Goal: Contribute content: Add original content to the website for others to see

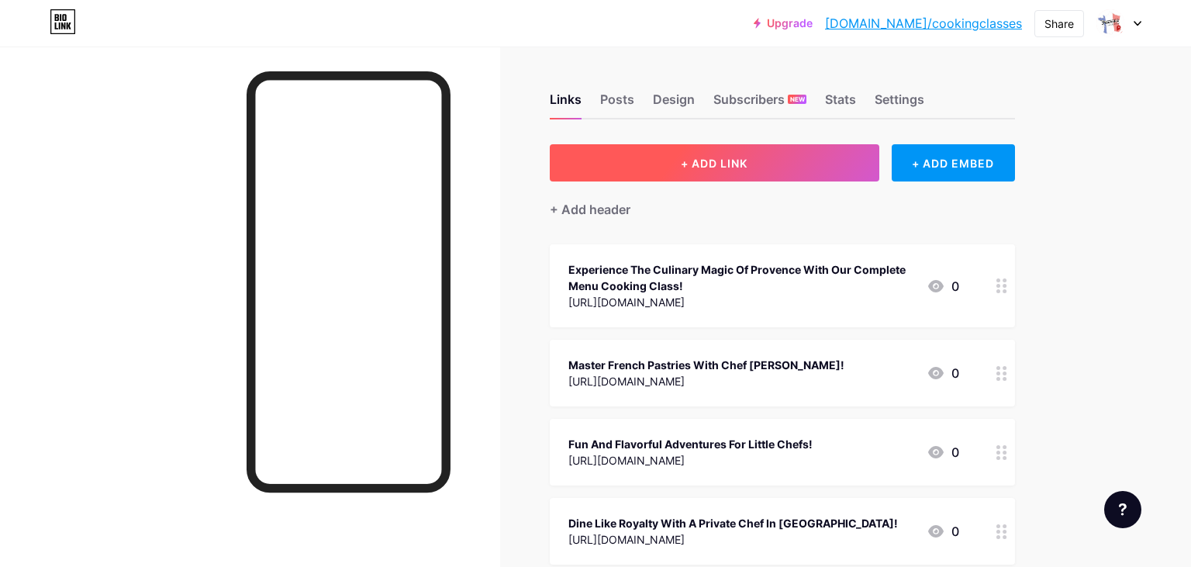
click at [804, 163] on button "+ ADD LINK" at bounding box center [715, 162] width 330 height 37
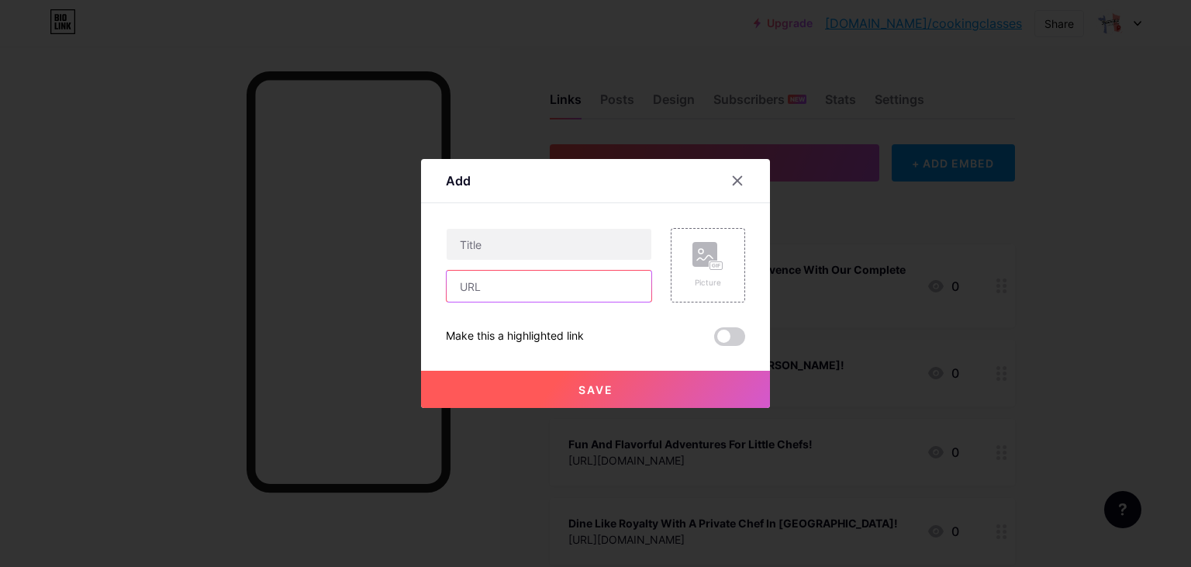
paste input "[URL][DOMAIN_NAME]"
type input "[URL][DOMAIN_NAME]"
click at [495, 256] on input "text" at bounding box center [549, 244] width 205 height 31
paste input "Master Traditional Recipes in the Heart of [GEOGRAPHIC_DATA]"
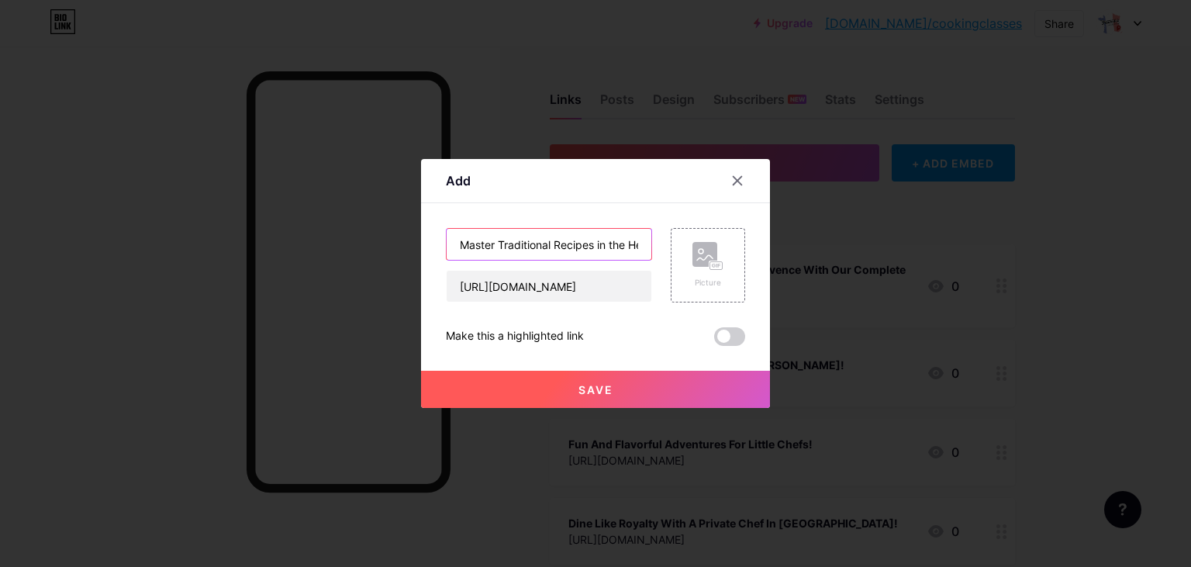
scroll to position [0, 85]
type input "Master Traditional Recipes in the Heart of [GEOGRAPHIC_DATA]"
click at [535, 398] on button "Save" at bounding box center [595, 389] width 349 height 37
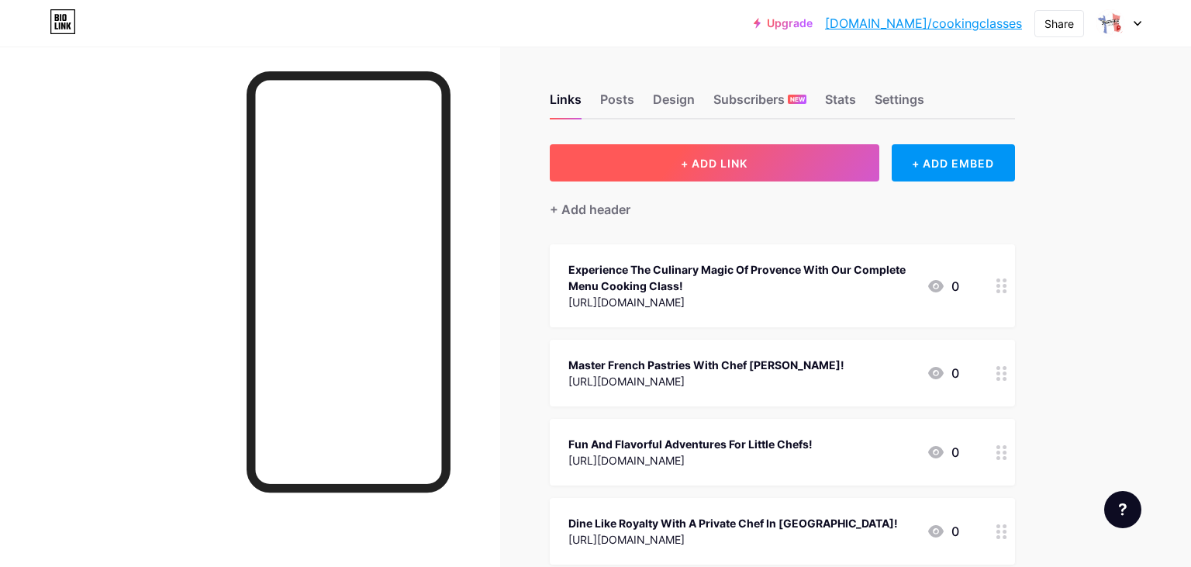
click at [651, 155] on button "+ ADD LINK" at bounding box center [715, 162] width 330 height 37
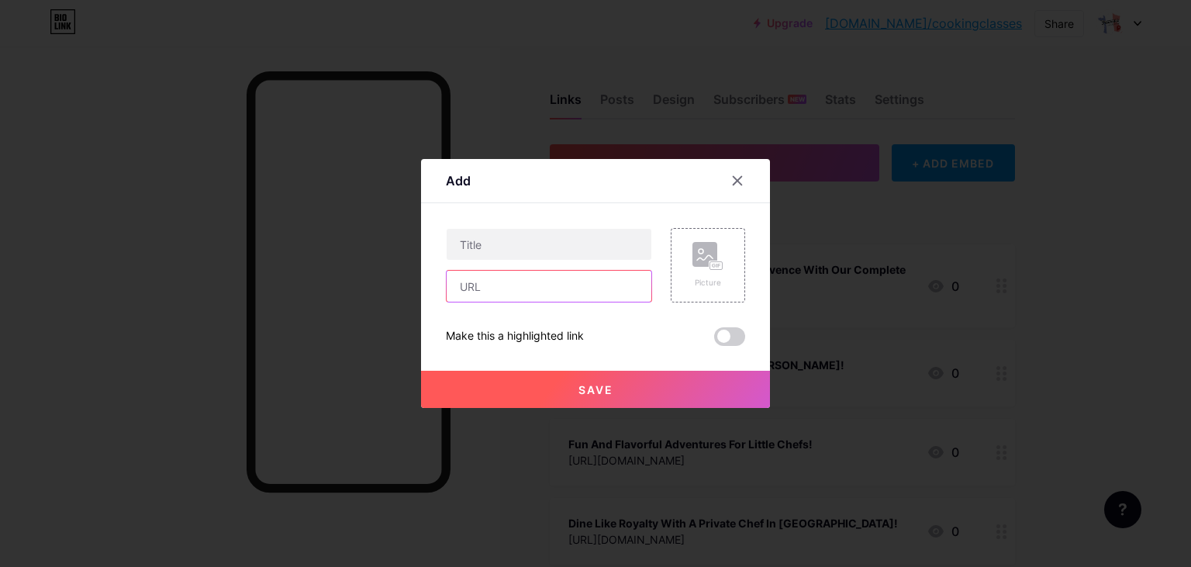
paste input "[URL][DOMAIN_NAME]"
type input "[URL][DOMAIN_NAME]"
click at [492, 262] on div "[URL][DOMAIN_NAME]" at bounding box center [549, 265] width 206 height 74
click at [492, 248] on input "text" at bounding box center [549, 244] width 205 height 31
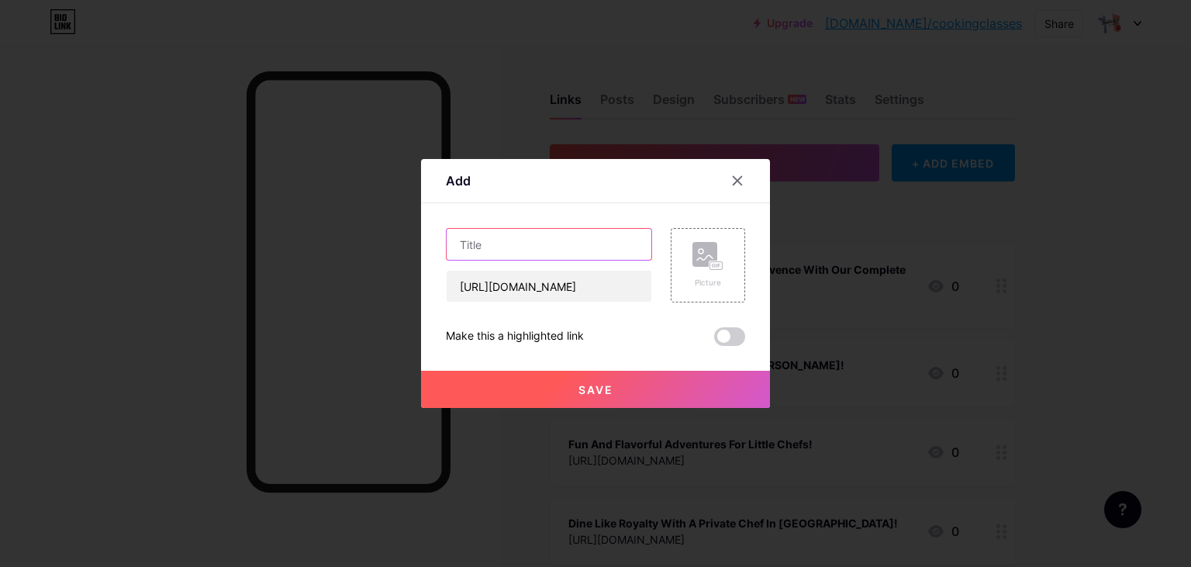
paste input "Taste the Essence of Southern France in [GEOGRAPHIC_DATA]"
type input "Taste the Essence of Southern France in [GEOGRAPHIC_DATA]"
click at [576, 392] on button "Save" at bounding box center [595, 389] width 349 height 37
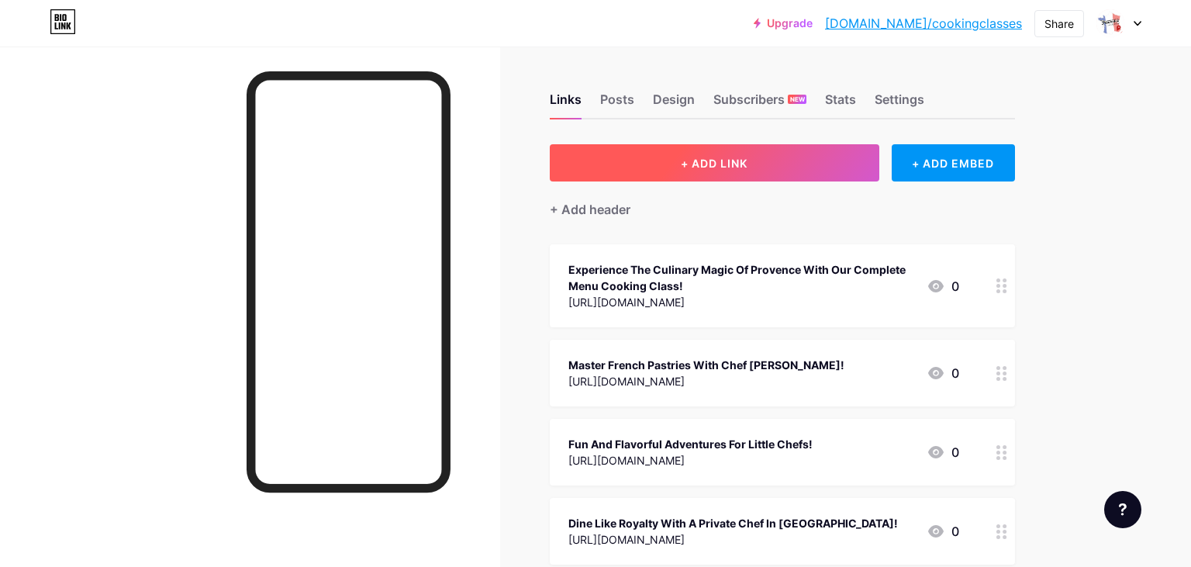
click at [702, 144] on button "+ ADD LINK" at bounding box center [715, 162] width 330 height 37
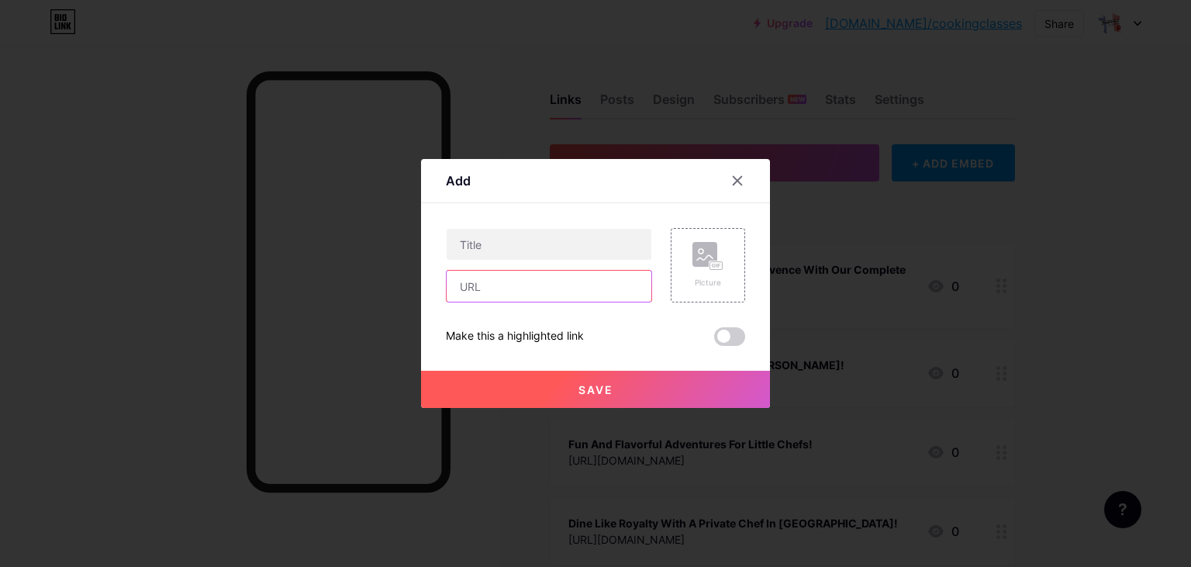
paste input "[URL][DOMAIN_NAME]"
type input "[URL][DOMAIN_NAME]"
click at [513, 253] on input "text" at bounding box center [549, 244] width 205 height 31
paste input "Explore Provençal Cuisine in the Heart of [GEOGRAPHIC_DATA]"
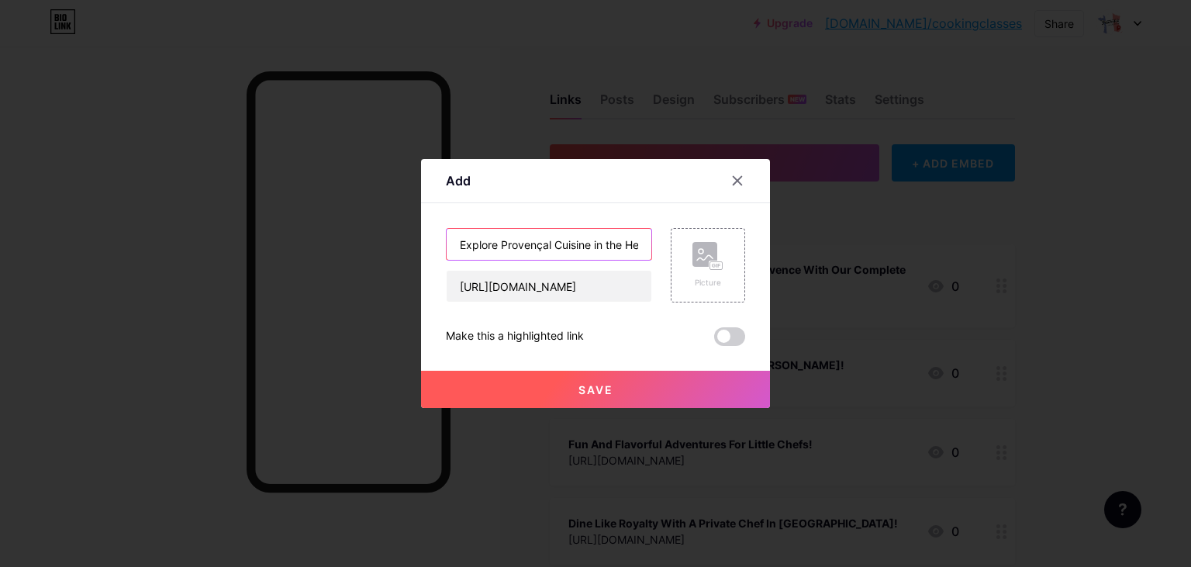
scroll to position [0, 74]
type input "Explore Provençal Cuisine in the Heart of [GEOGRAPHIC_DATA]"
click at [575, 384] on button "Save" at bounding box center [595, 389] width 349 height 37
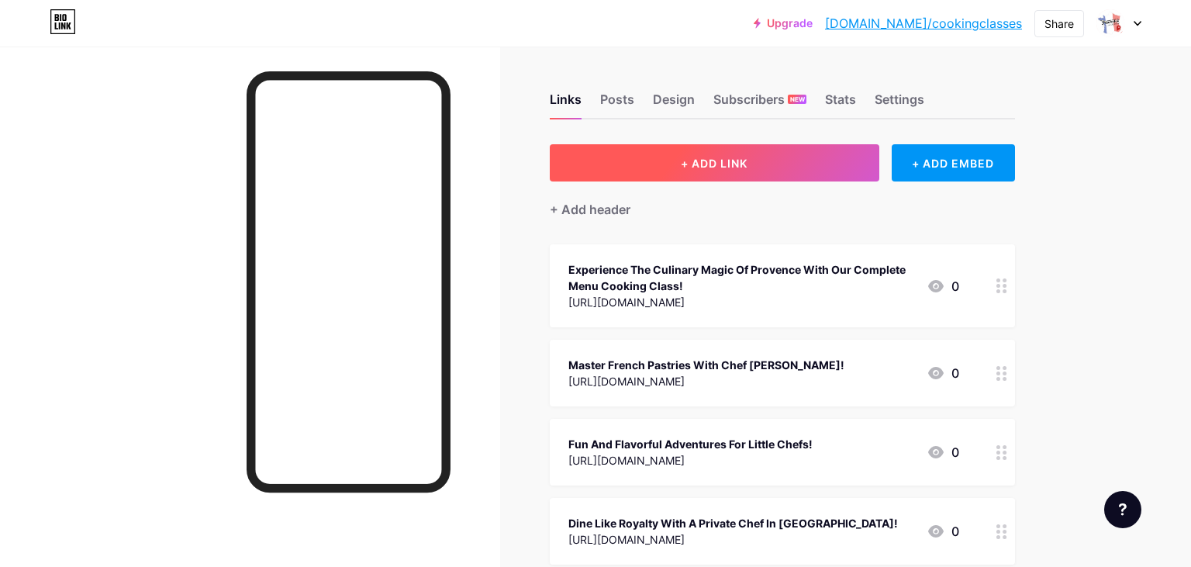
click at [771, 166] on button "+ ADD LINK" at bounding box center [715, 162] width 330 height 37
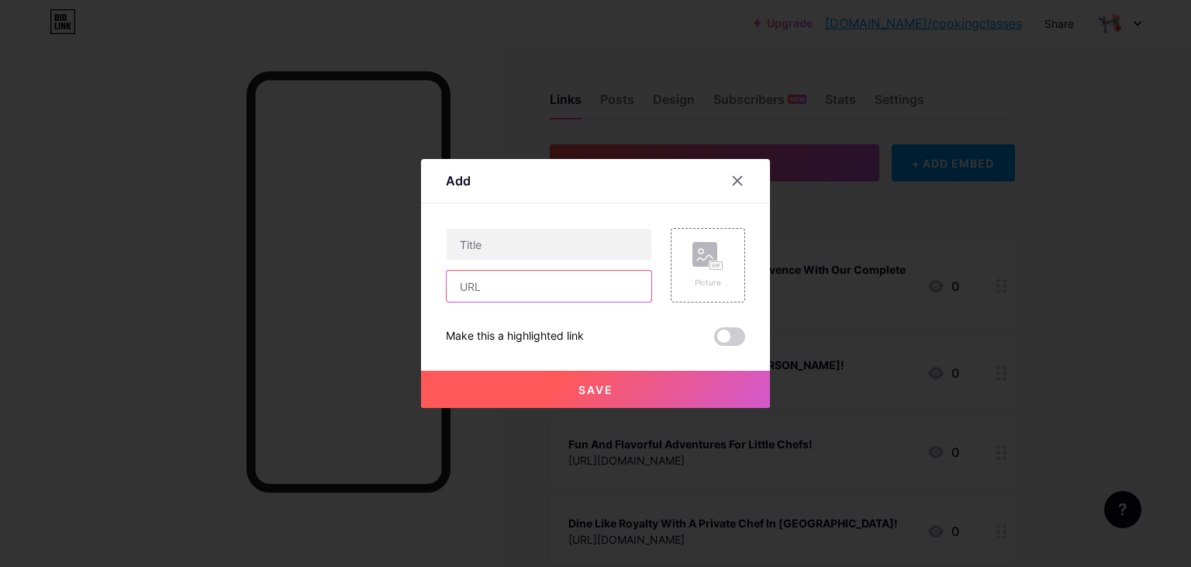
paste input "[URL][DOMAIN_NAME]"
type input "[URL][DOMAIN_NAME]"
click at [526, 249] on input "text" at bounding box center [549, 244] width 205 height 31
paste input "Hands On Culinary Classes in Historic [GEOGRAPHIC_DATA]"
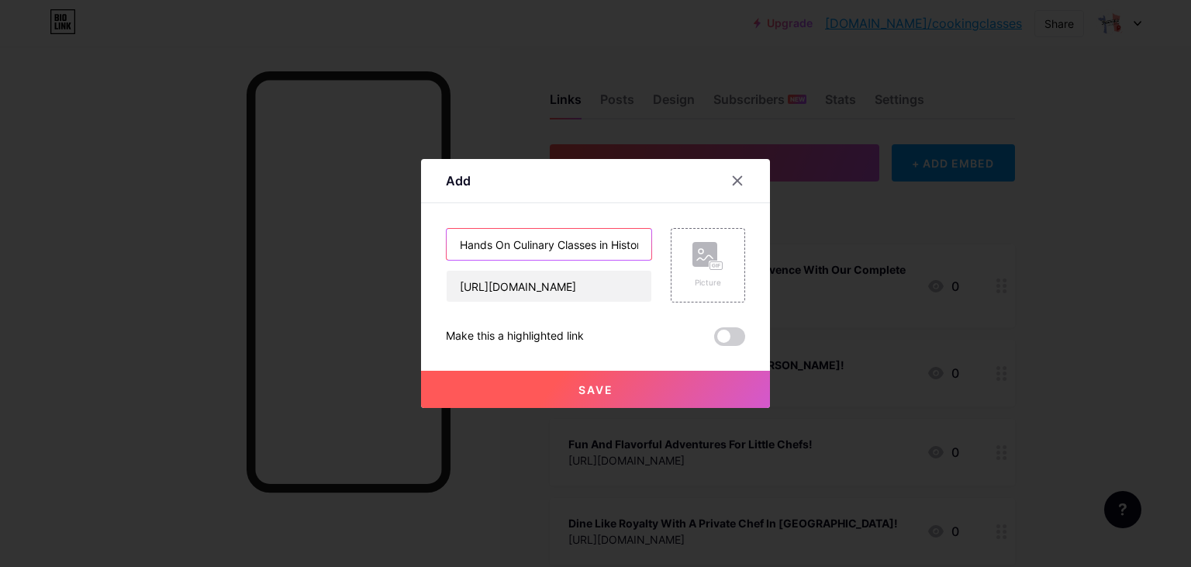
scroll to position [0, 99]
type input "Hands On Culinary Classes in Historic [GEOGRAPHIC_DATA]"
click at [558, 385] on button "Save" at bounding box center [595, 389] width 349 height 37
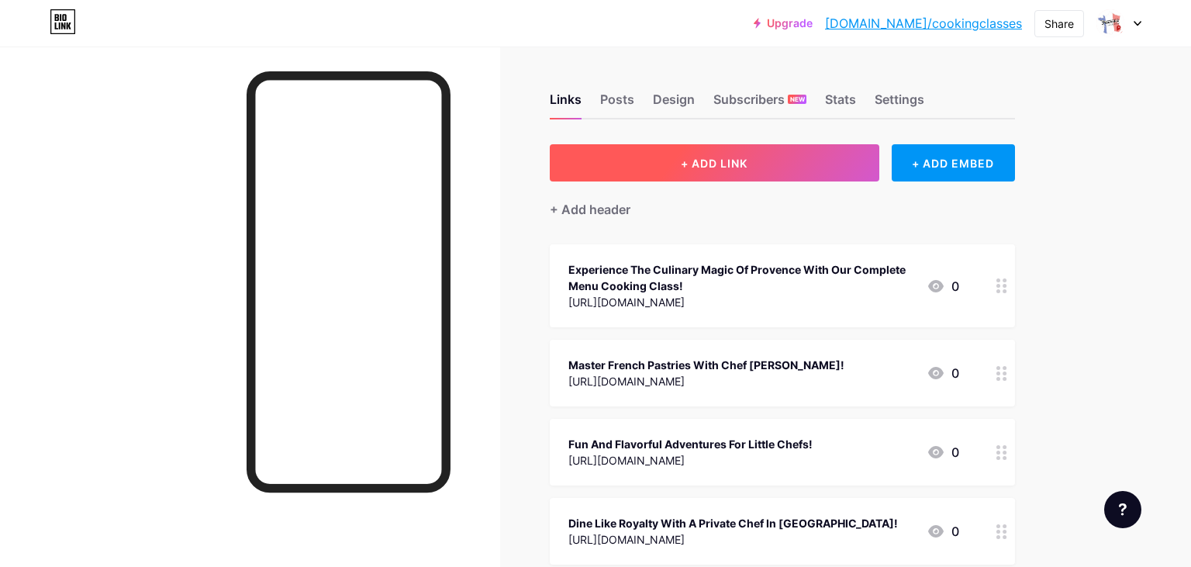
click at [761, 165] on button "+ ADD LINK" at bounding box center [715, 162] width 330 height 37
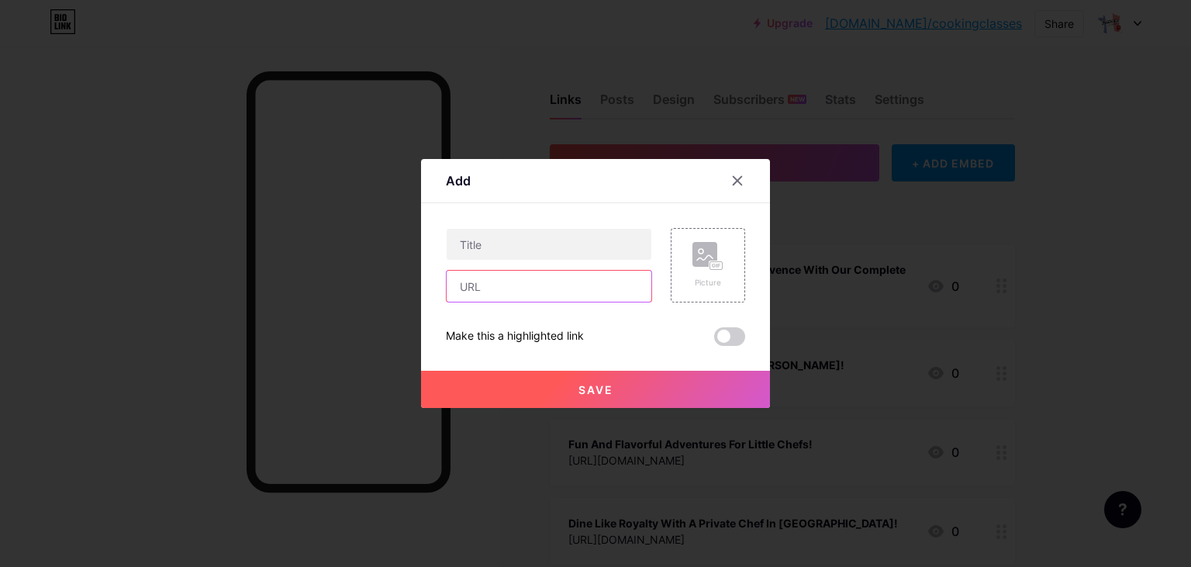
paste input "[URL][DOMAIN_NAME]"
type input "[URL][DOMAIN_NAME]"
click at [522, 244] on input "text" at bounding box center [549, 244] width 205 height 31
paste input "Taste Provence: Learn to Cook Like a Local in [GEOGRAPHIC_DATA]"
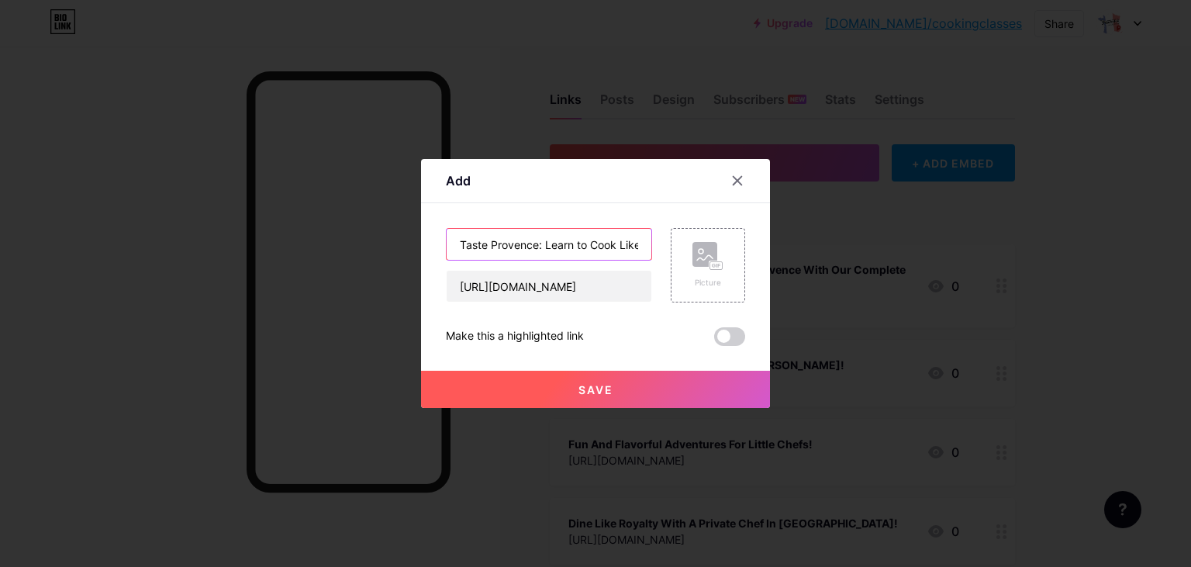
scroll to position [0, 91]
type input "Taste Provence: Learn to Cook Like a Local in [GEOGRAPHIC_DATA]"
click at [569, 406] on button "Save" at bounding box center [595, 389] width 349 height 37
